Goal: Task Accomplishment & Management: Use online tool/utility

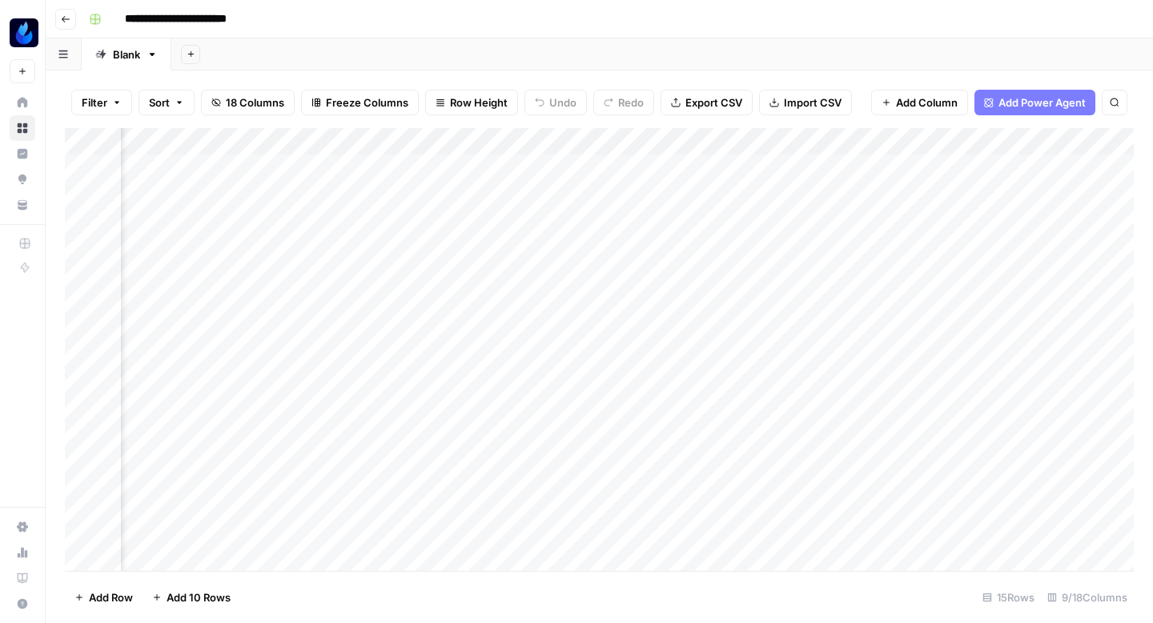
scroll to position [0, 807]
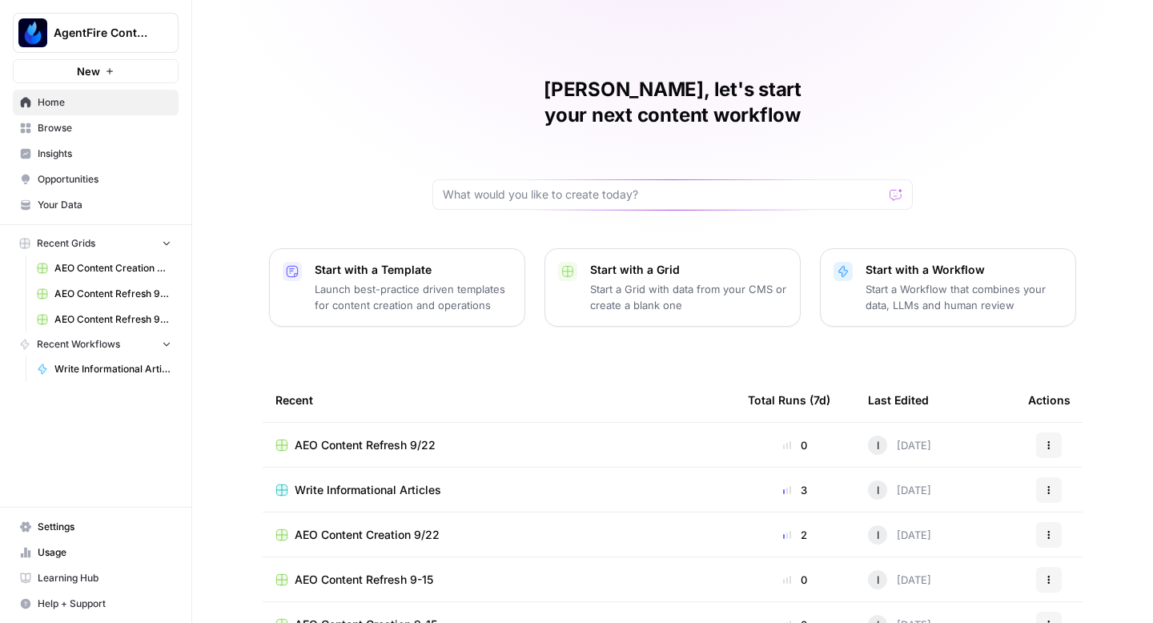
click at [95, 182] on span "Opportunities" at bounding box center [105, 179] width 134 height 14
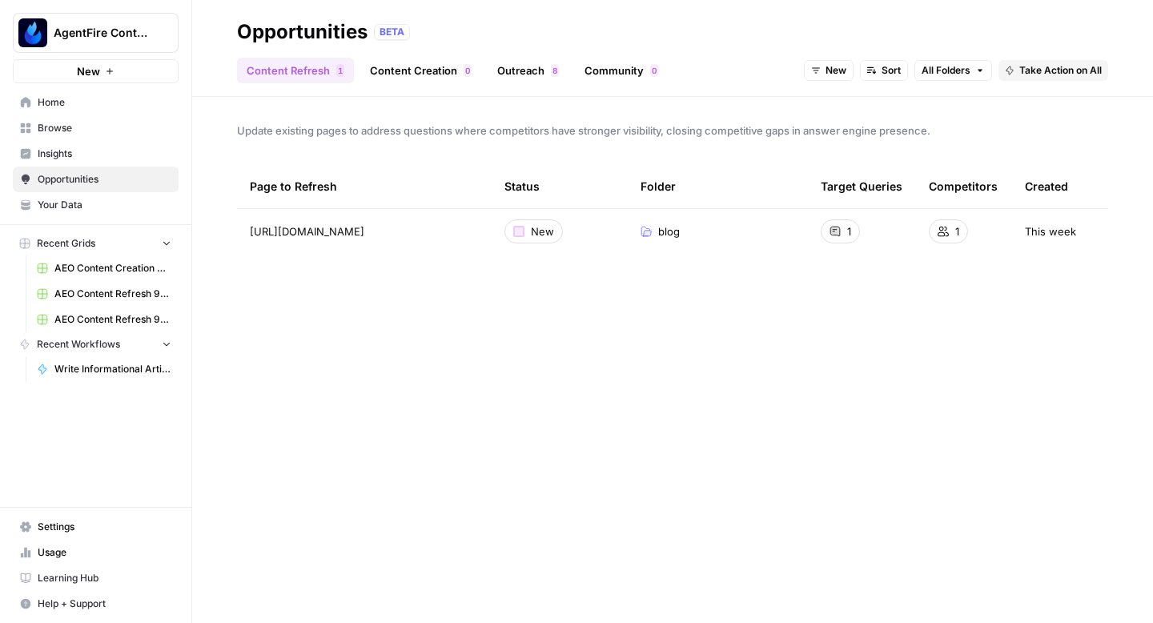
click at [1019, 70] on span "Take Action on All" at bounding box center [1060, 70] width 82 height 14
click at [1033, 127] on span "Add to Existing Grid" at bounding box center [1077, 128] width 96 height 16
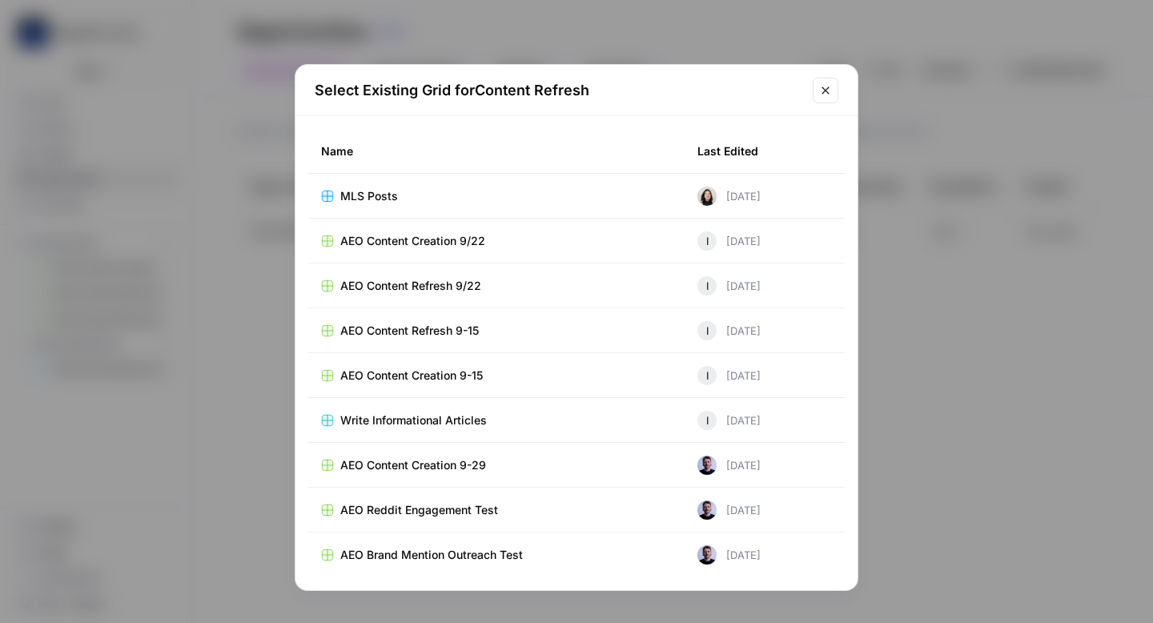
click at [497, 283] on div "AEO Content Refresh 9/22" at bounding box center [496, 286] width 351 height 16
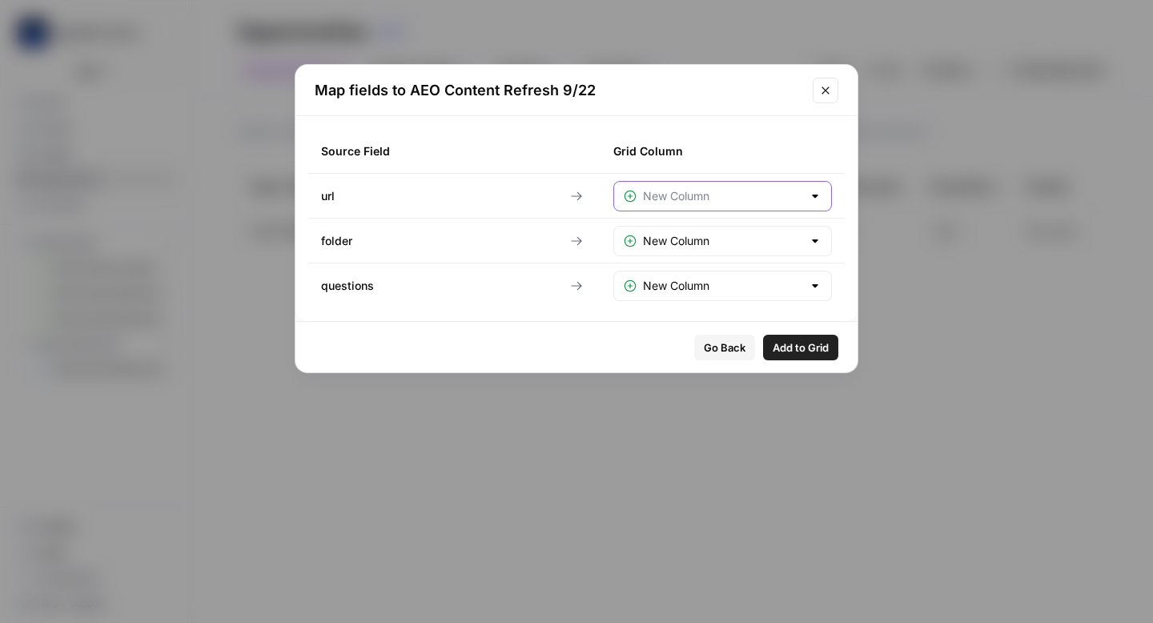
click at [759, 191] on input "text" at bounding box center [722, 196] width 159 height 16
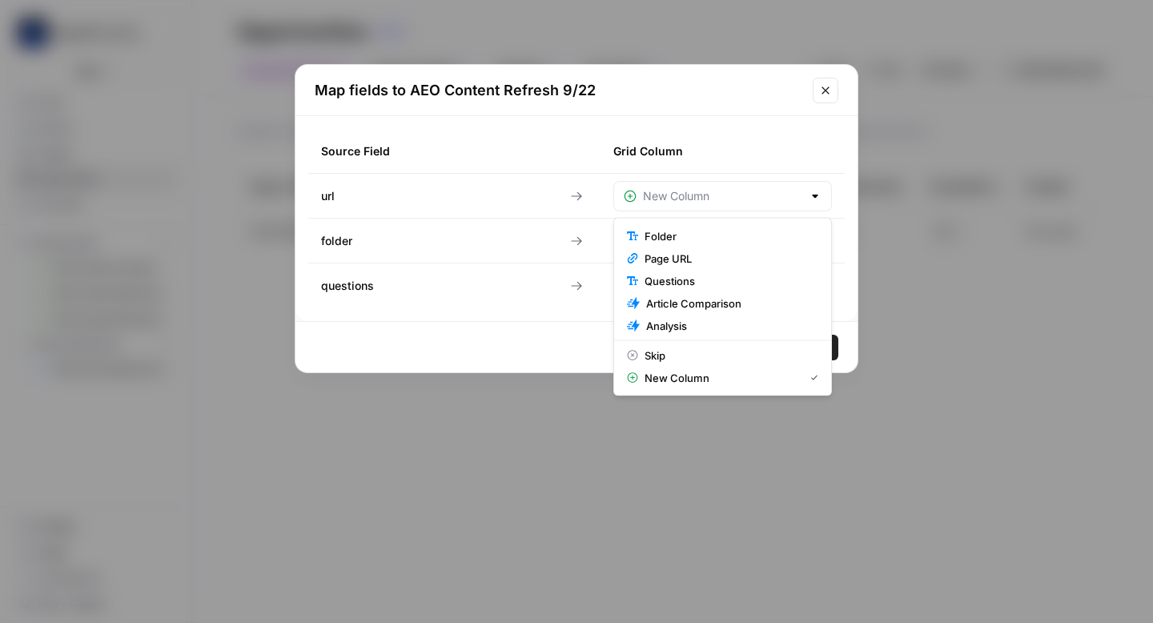
type input "New Column"
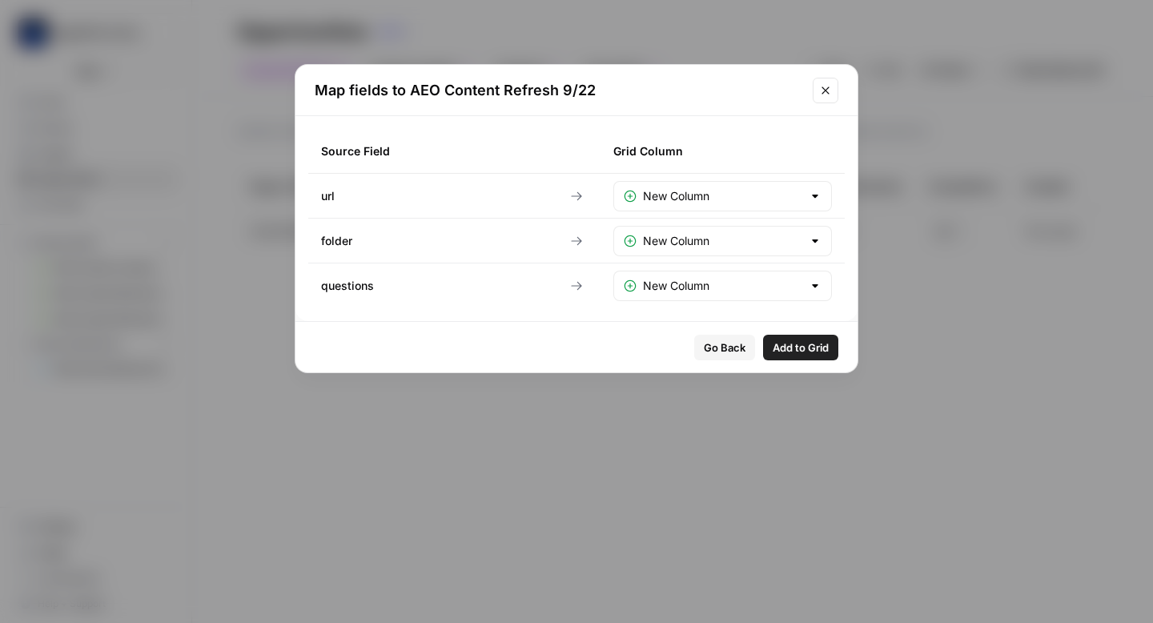
click at [787, 130] on div "Grid Column" at bounding box center [722, 151] width 219 height 44
click at [831, 104] on div "Map fields to AEO Content Refresh 9/22" at bounding box center [577, 90] width 562 height 51
click at [829, 90] on icon "Close modal" at bounding box center [825, 90] width 13 height 13
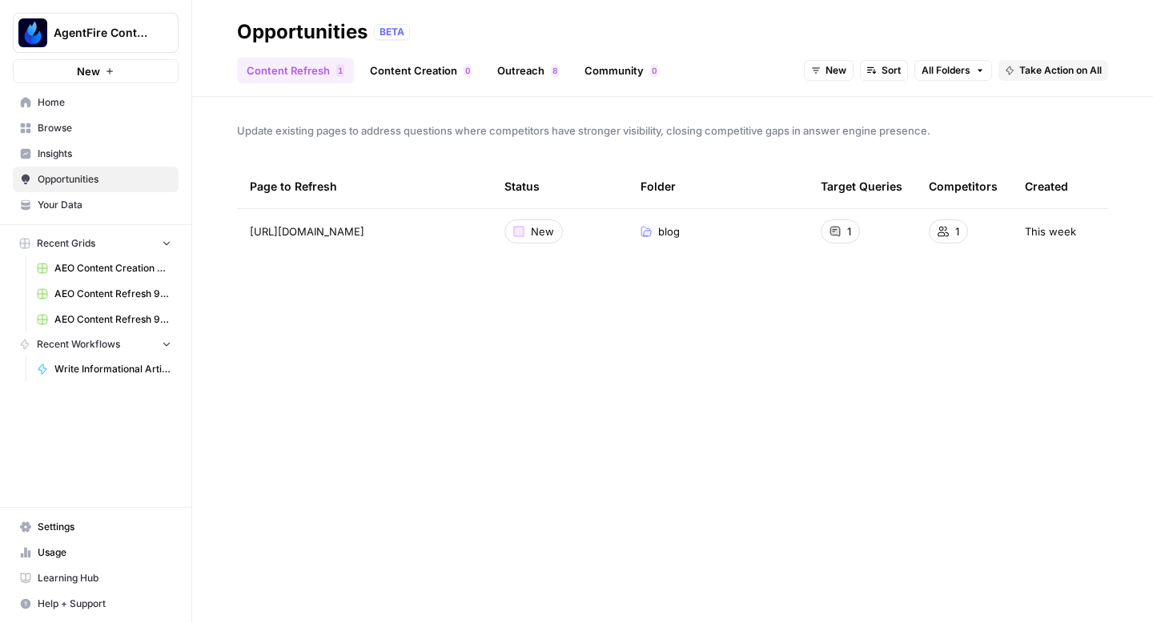
click at [1078, 82] on div "New Sort All Folders Take Action on All" at bounding box center [956, 71] width 304 height 26
click at [1064, 78] on button "Take Action on All" at bounding box center [1054, 70] width 110 height 21
click at [1056, 107] on span "Create New Grid" at bounding box center [1077, 106] width 96 height 16
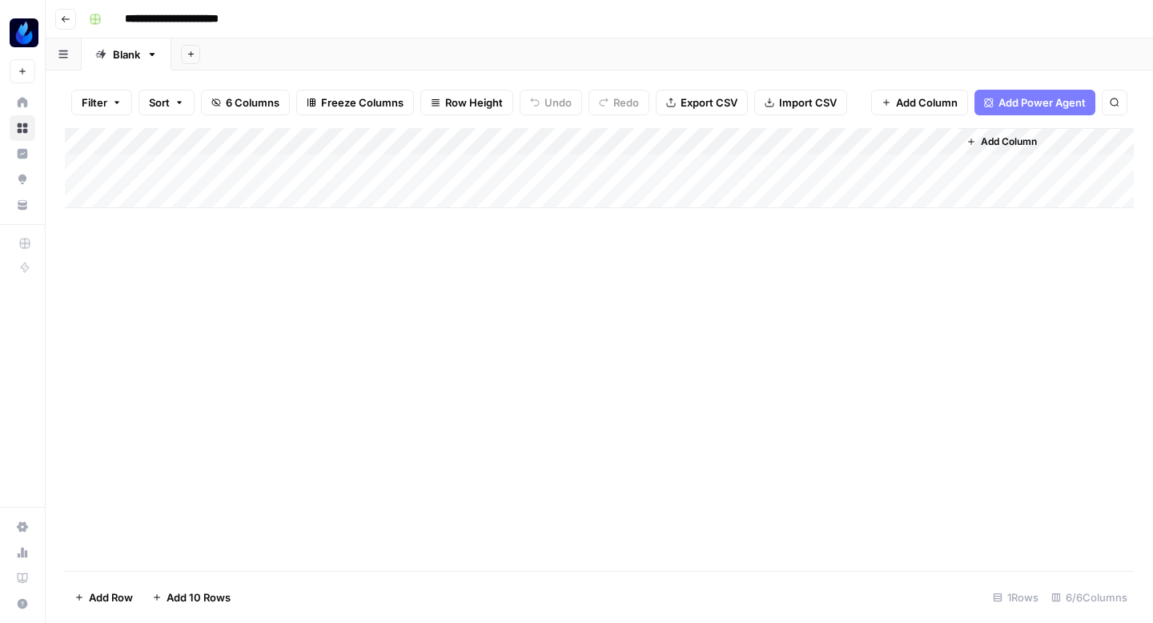
click at [603, 171] on div "Add Column" at bounding box center [599, 168] width 1069 height 80
click at [942, 167] on div "Add Column" at bounding box center [599, 168] width 1069 height 80
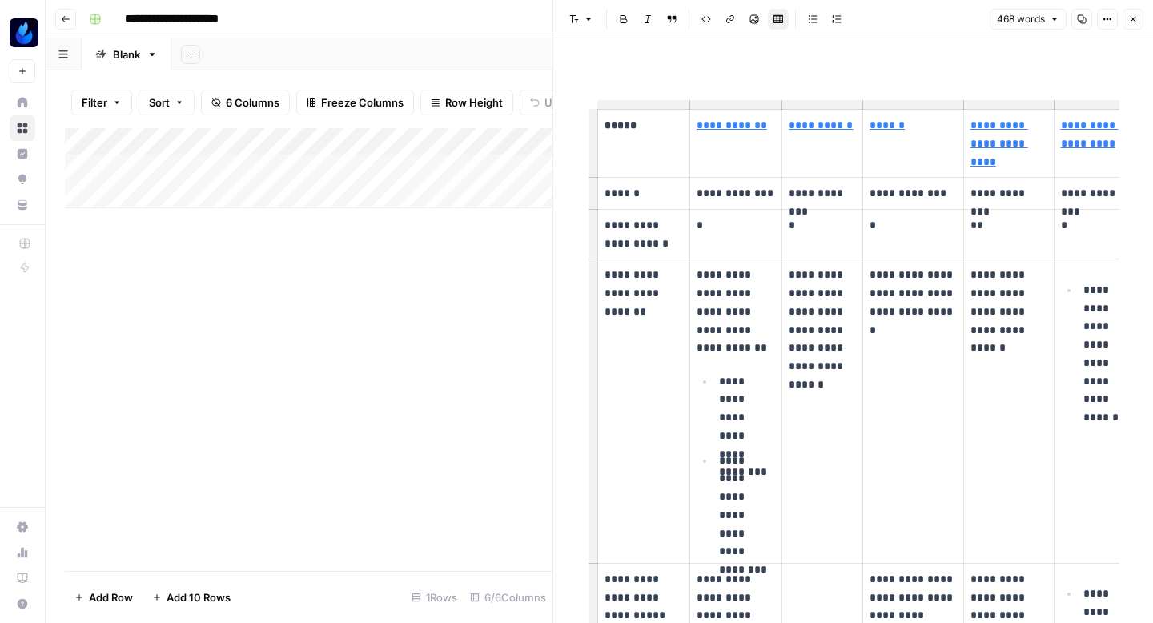
click at [446, 394] on div "Add Column" at bounding box center [309, 349] width 488 height 443
click at [1128, 16] on icon "button" at bounding box center [1133, 19] width 10 height 10
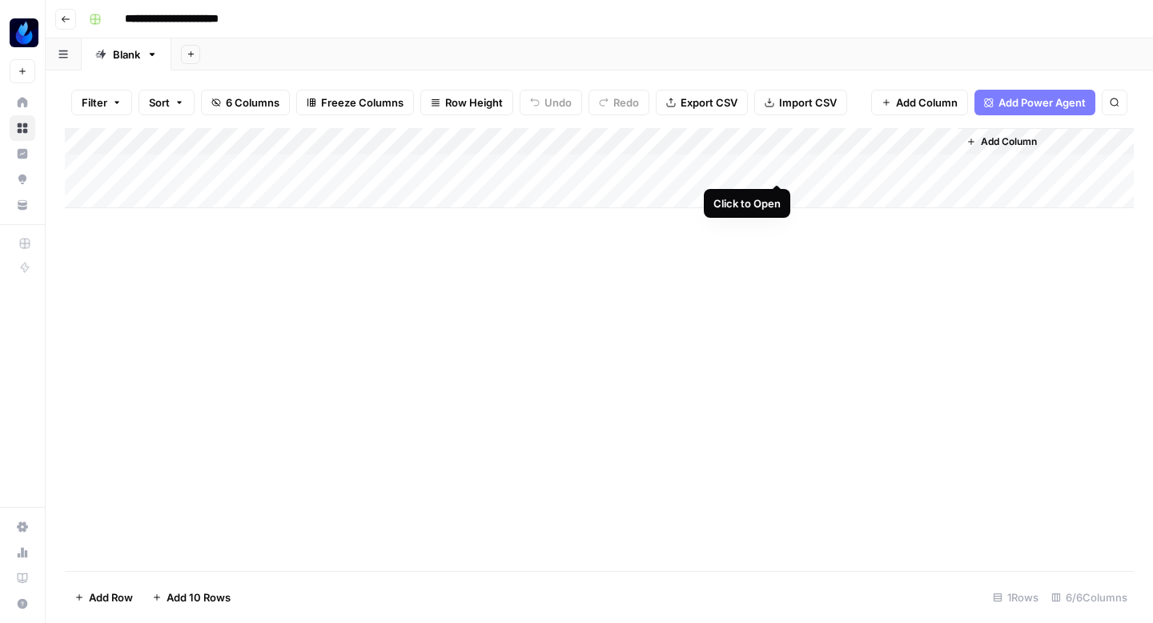
click at [778, 164] on div "Add Column" at bounding box center [599, 168] width 1069 height 80
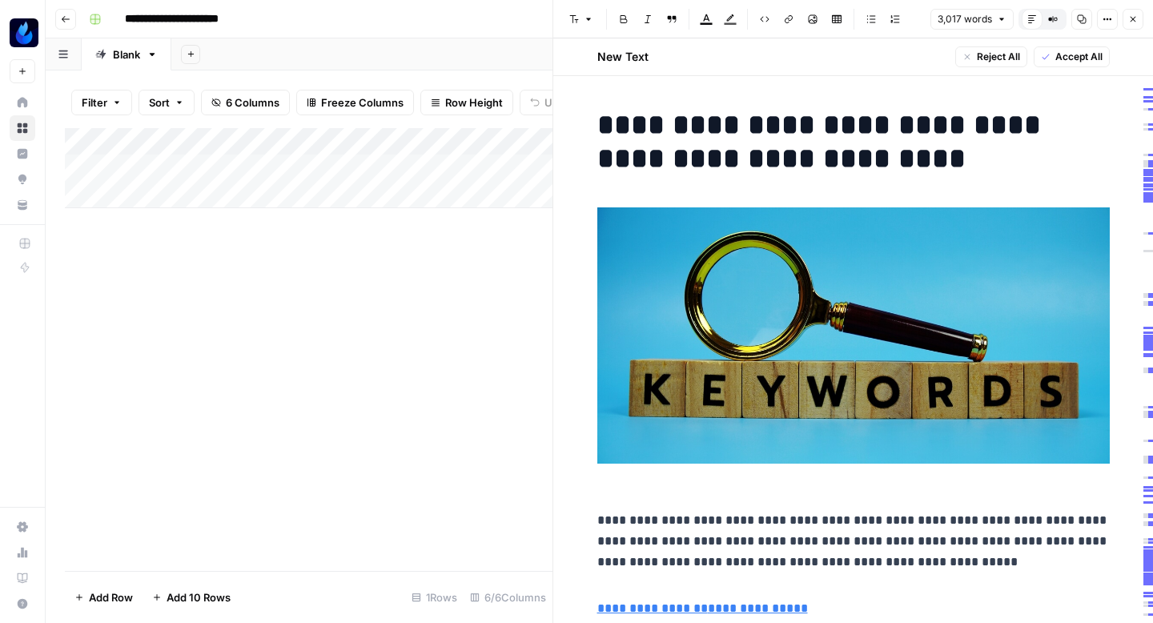
click at [1062, 62] on span "Accept All" at bounding box center [1078, 57] width 47 height 14
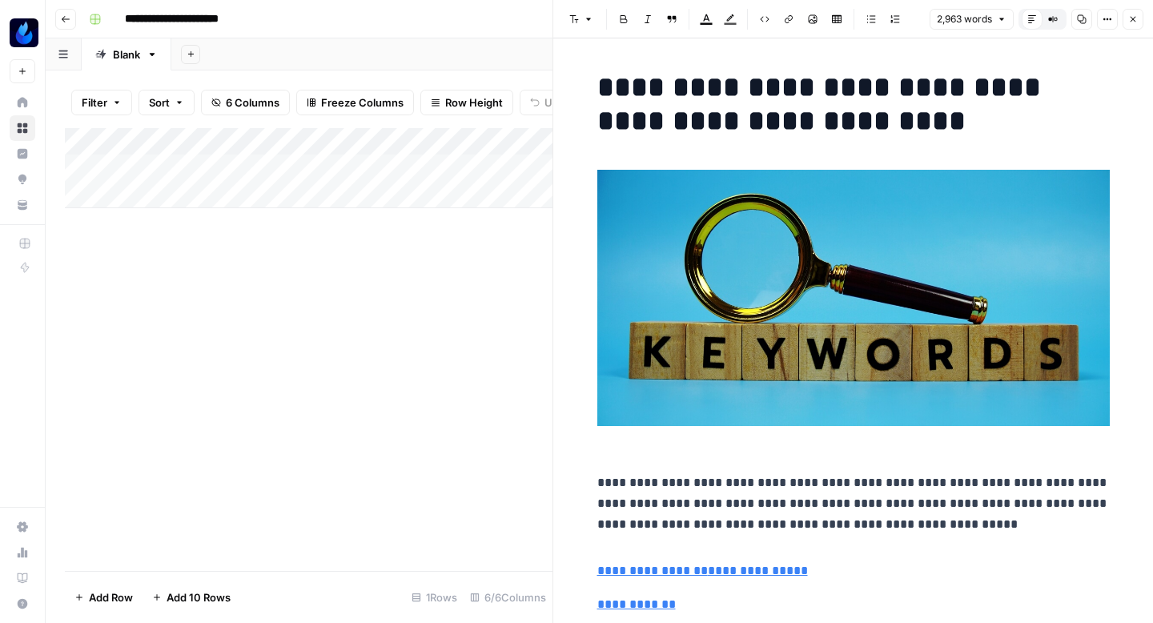
scroll to position [9354, 0]
